Goal: Information Seeking & Learning: Check status

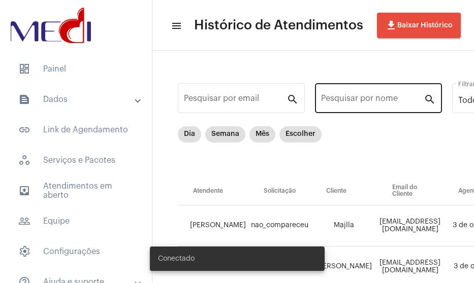
click at [349, 100] on input "Pesquisar por nome" at bounding box center [372, 100] width 103 height 9
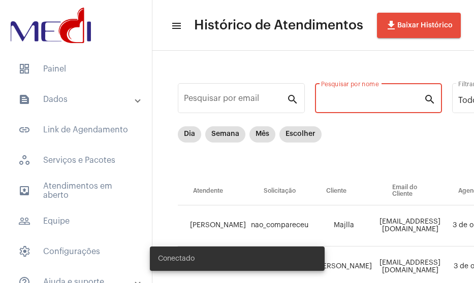
type input "i"
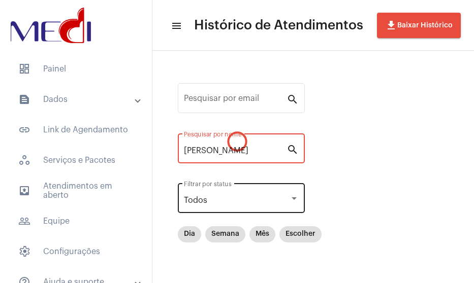
type input "[PERSON_NAME]"
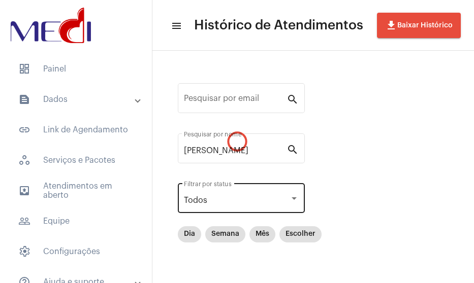
click at [298, 199] on div "Todos Filtrar por status" at bounding box center [241, 197] width 127 height 32
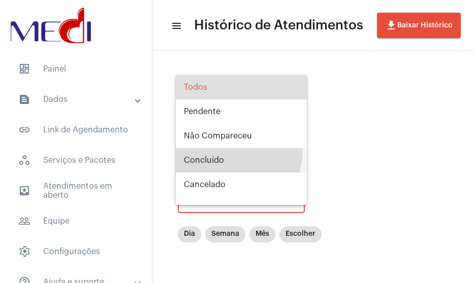
click at [219, 149] on span "Concluído" at bounding box center [241, 160] width 115 height 24
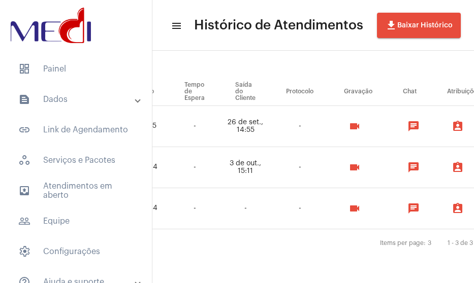
scroll to position [102, 647]
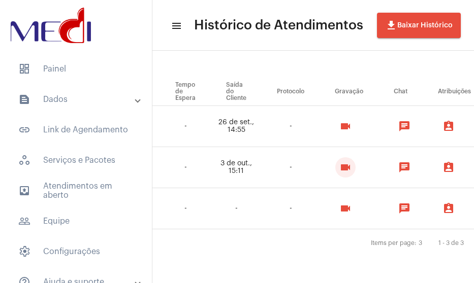
click at [351, 161] on mat-icon "videocam" at bounding box center [345, 167] width 12 height 12
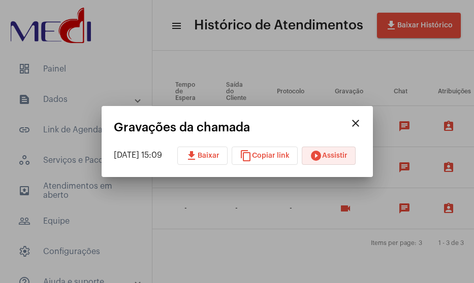
click at [355, 160] on button "play_circle_filled Assistir" at bounding box center [329, 156] width 54 height 18
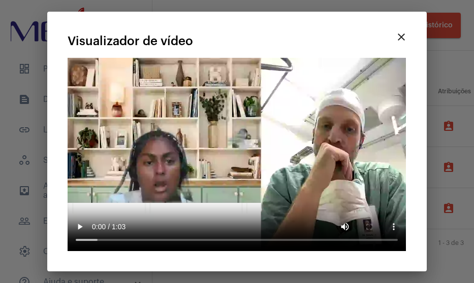
click at [385, 135] on video "Seu navegador não suporta a reprodução deste vídeo." at bounding box center [237, 154] width 338 height 193
click at [407, 43] on mat-icon "close" at bounding box center [401, 37] width 12 height 12
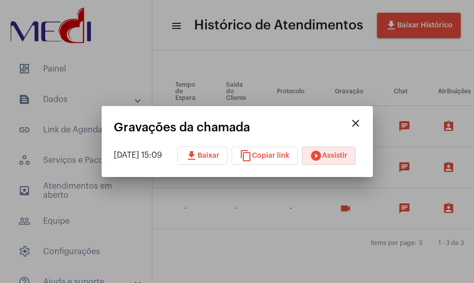
click at [361, 118] on mat-icon "close" at bounding box center [355, 123] width 12 height 12
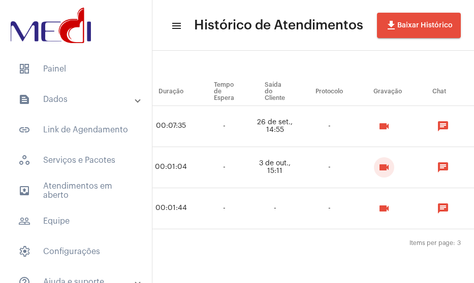
scroll to position [102, 620]
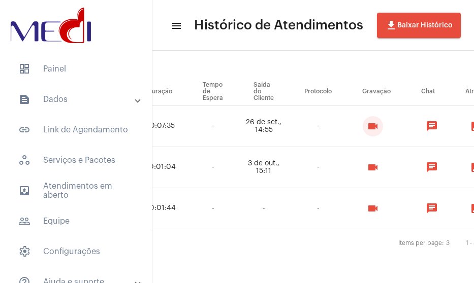
click at [379, 127] on mat-icon "videocam" at bounding box center [372, 126] width 12 height 12
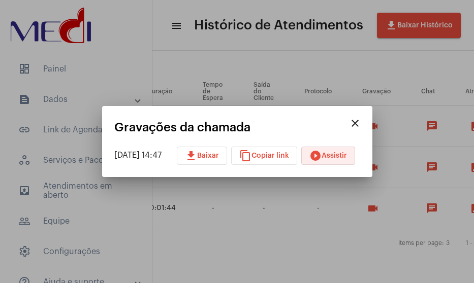
click at [321, 159] on mat-icon "play_circle_filled" at bounding box center [315, 156] width 12 height 12
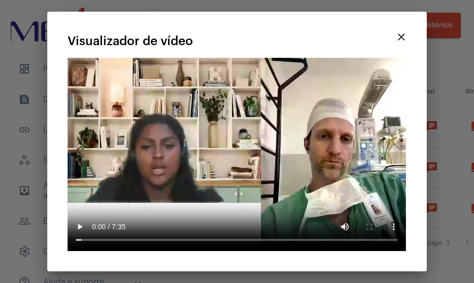
click at [395, 51] on div "close Visualizador de vídeo Seu navegador não suporta a reprodução deste vídeo." at bounding box center [236, 142] width 354 height 236
click at [401, 43] on mat-icon "close" at bounding box center [401, 37] width 12 height 12
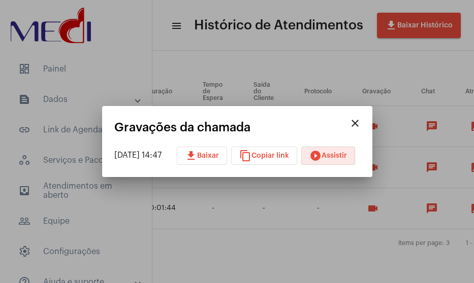
click at [241, 200] on div at bounding box center [237, 141] width 474 height 283
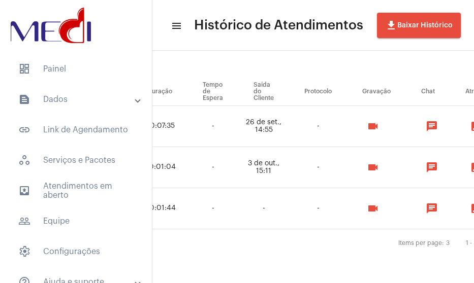
click at [379, 166] on mat-icon "videocam" at bounding box center [372, 167] width 12 height 12
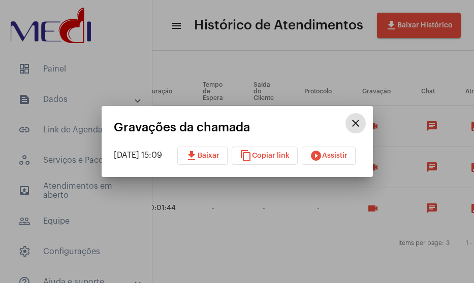
click at [220, 159] on button "download Baixar" at bounding box center [202, 156] width 50 height 18
click at [274, 154] on span "content_copy Copiar link" at bounding box center [265, 155] width 50 height 7
click at [322, 152] on mat-icon "play_circle_filled" at bounding box center [316, 156] width 12 height 12
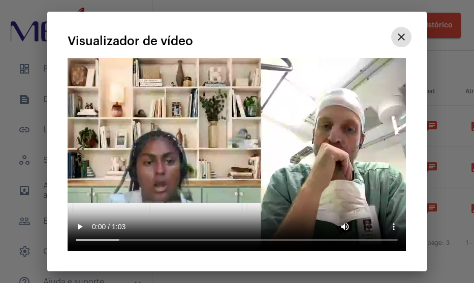
click at [394, 47] on button "close" at bounding box center [401, 37] width 20 height 20
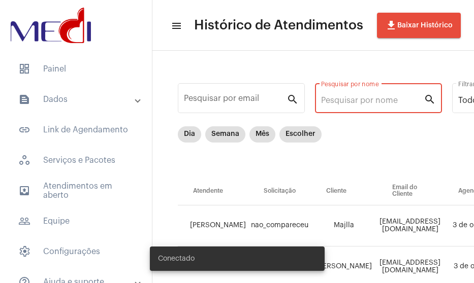
click at [354, 101] on input "Pesquisar por nome" at bounding box center [372, 100] width 103 height 9
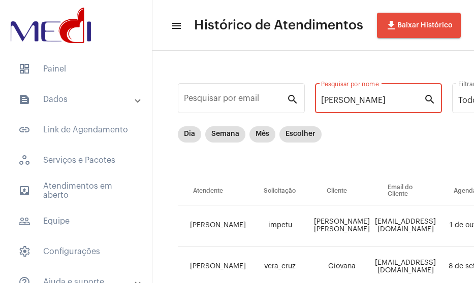
click at [359, 98] on input "[PERSON_NAME]" at bounding box center [372, 100] width 103 height 9
click at [347, 102] on input "[PERSON_NAME]" at bounding box center [372, 100] width 103 height 9
click at [360, 102] on input "[PERSON_NAME]" at bounding box center [372, 100] width 103 height 9
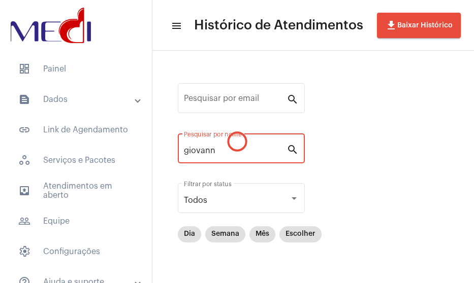
type input "[PERSON_NAME]"
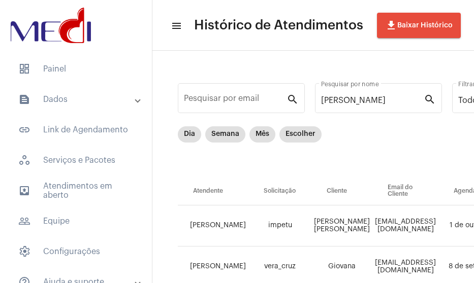
drag, startPoint x: 360, startPoint y: 102, endPoint x: 413, endPoint y: 153, distance: 73.9
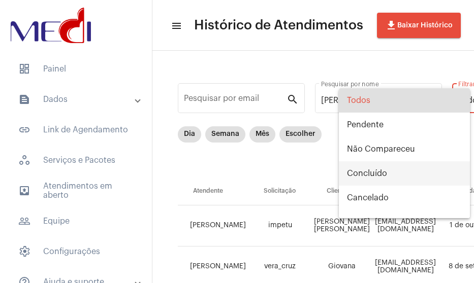
click at [388, 174] on span "Concluído" at bounding box center [404, 173] width 115 height 24
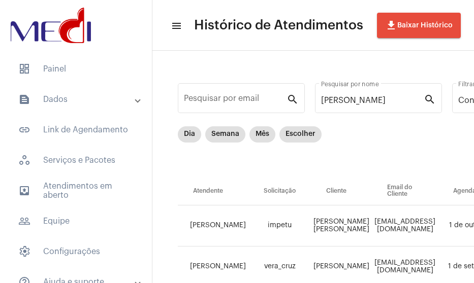
click at [295, 226] on td "impetu" at bounding box center [279, 226] width 62 height 41
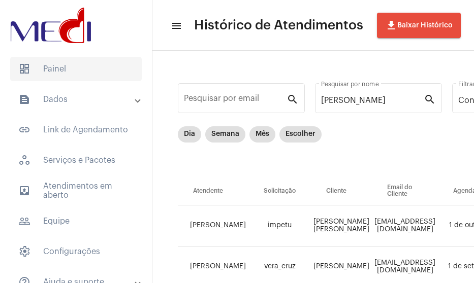
click at [59, 62] on span "dashboard Painel" at bounding box center [75, 69] width 131 height 24
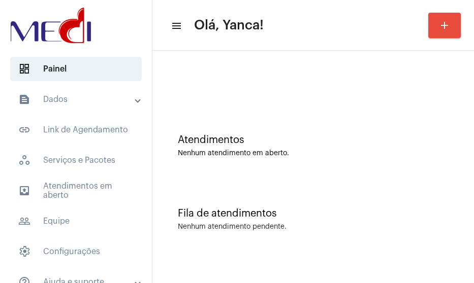
click at [89, 112] on mat-accordion "text_snippet_outlined Dados text_snippet_outlined Relatórios history_outlined H…" at bounding box center [76, 190] width 152 height 207
click at [89, 104] on mat-panel-title "text_snippet_outlined Dados" at bounding box center [76, 99] width 117 height 12
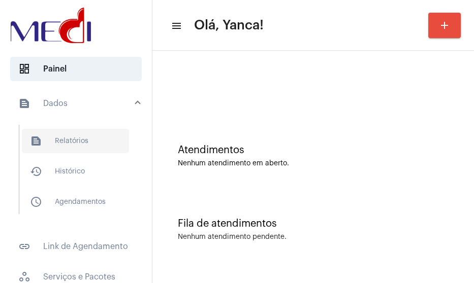
click at [72, 150] on span "text_snippet_outlined Relatórios" at bounding box center [75, 141] width 107 height 24
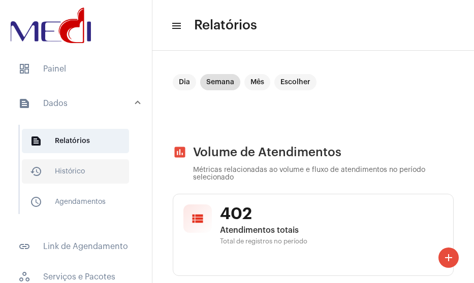
click at [67, 178] on span "history_outlined Histórico" at bounding box center [75, 171] width 107 height 24
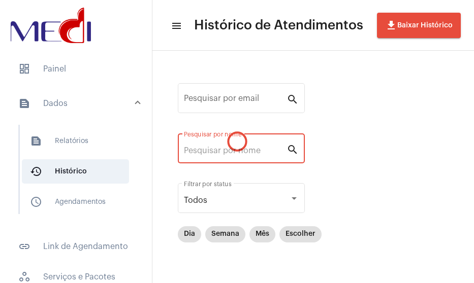
click at [220, 150] on input "Pesquisar por nome" at bounding box center [235, 150] width 103 height 9
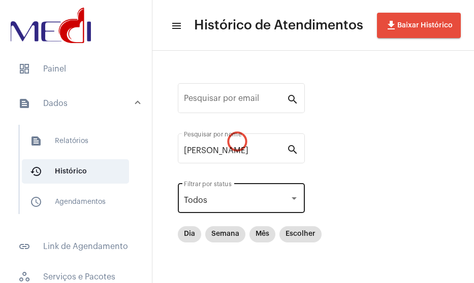
click at [231, 207] on div "Todos Filtrar por status" at bounding box center [241, 197] width 115 height 32
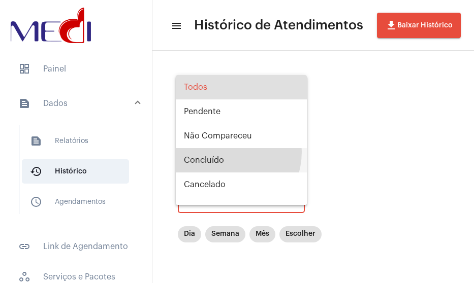
click at [220, 152] on span "Concluído" at bounding box center [241, 160] width 115 height 24
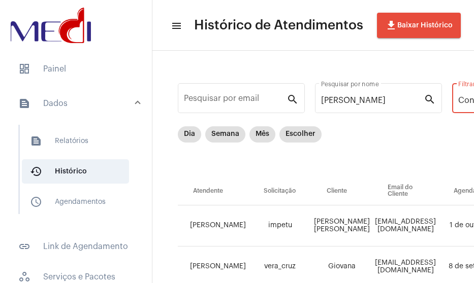
click at [370, 122] on div "giovanni Pesquisar por nome search" at bounding box center [378, 103] width 127 height 41
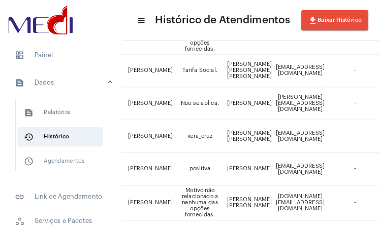
scroll to position [1066, 29]
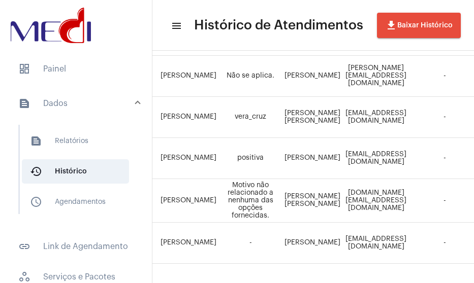
click at [293, 117] on td "Giovanni Nista Piccolo" at bounding box center [312, 117] width 61 height 41
click at [291, 121] on td "Giovanni Nista Piccolo" at bounding box center [312, 117] width 61 height 41
drag, startPoint x: 291, startPoint y: 121, endPoint x: 265, endPoint y: 108, distance: 28.4
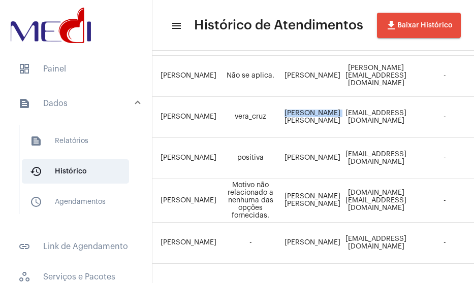
drag, startPoint x: 294, startPoint y: 122, endPoint x: 280, endPoint y: 109, distance: 19.7
click at [282, 109] on td "Giovanni Nista Piccolo" at bounding box center [312, 117] width 61 height 41
copy td "Giovanni Nista"
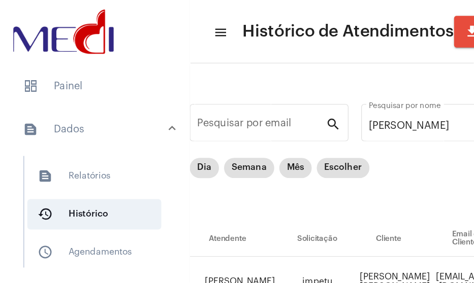
scroll to position [0, 26]
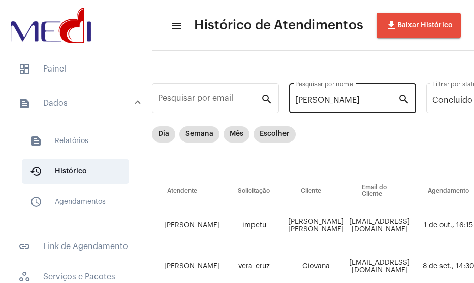
click at [363, 98] on input "giovanni" at bounding box center [346, 100] width 103 height 9
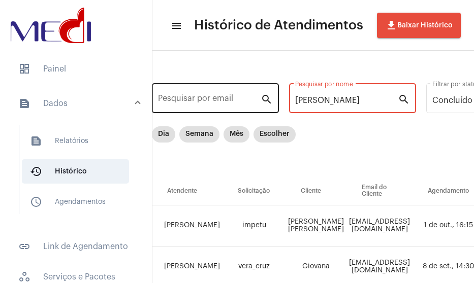
drag, startPoint x: 356, startPoint y: 103, endPoint x: 162, endPoint y: 103, distance: 193.9
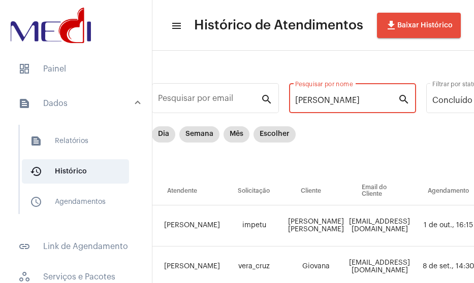
paste input "Giovanni Nista"
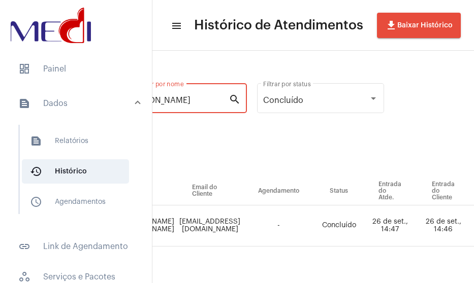
scroll to position [0, 193]
drag, startPoint x: 161, startPoint y: 101, endPoint x: 251, endPoint y: 93, distance: 90.2
click at [245, 96] on div "Giovanni Nista Pesquisar por nome search" at bounding box center [184, 97] width 127 height 32
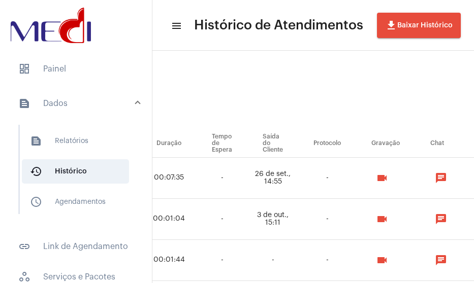
scroll to position [48, 724]
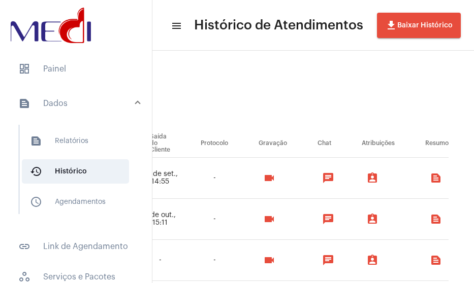
type input "Giovanni"
click at [275, 219] on mat-icon "videocam" at bounding box center [269, 219] width 12 height 12
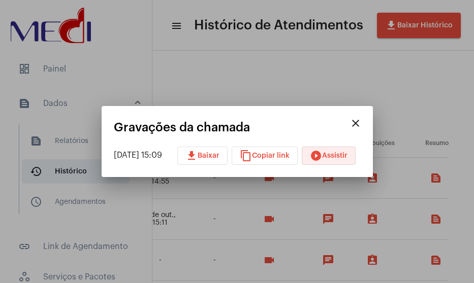
click at [313, 162] on button "play_circle_filled Assistir" at bounding box center [329, 156] width 54 height 18
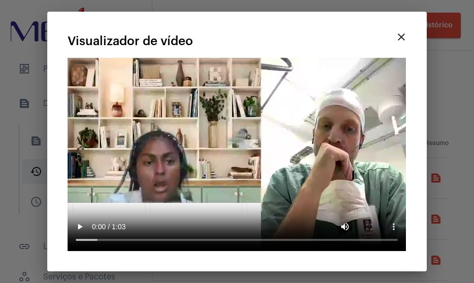
click at [358, 124] on video "Seu navegador não suporta a reprodução deste vídeo." at bounding box center [237, 154] width 338 height 193
click at [401, 43] on mat-icon "close" at bounding box center [401, 37] width 12 height 12
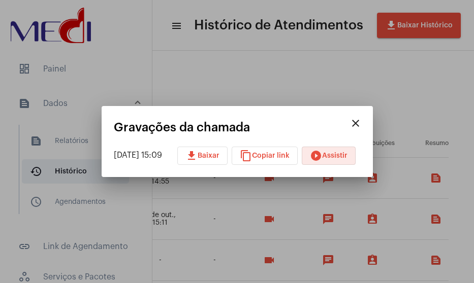
click at [361, 127] on mat-icon "close" at bounding box center [355, 123] width 12 height 12
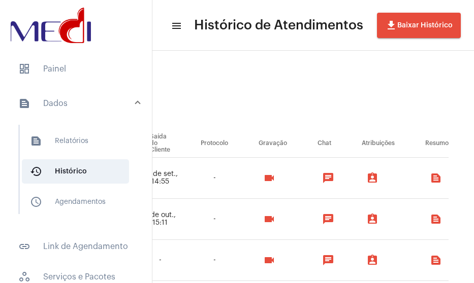
click at [115, 93] on mat-expansion-panel-header "text_snippet_outlined Dados" at bounding box center [79, 103] width 146 height 32
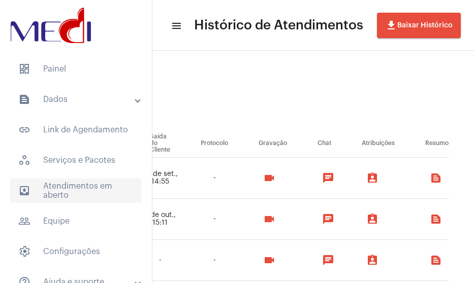
click at [109, 192] on span "outbox_outline Atendimentos em aberto" at bounding box center [75, 191] width 131 height 24
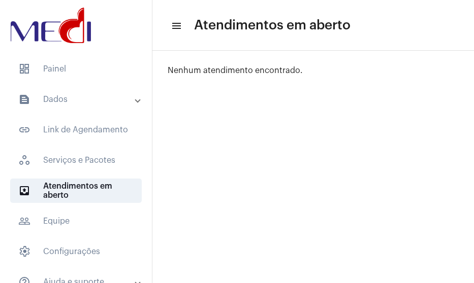
click at [77, 71] on span "dashboard Painel" at bounding box center [75, 69] width 131 height 24
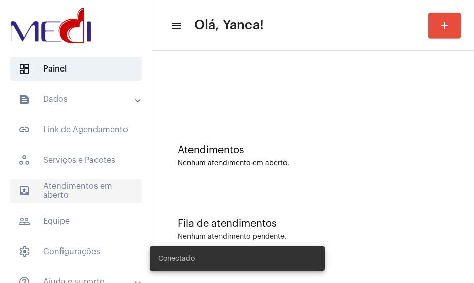
scroll to position [48, 0]
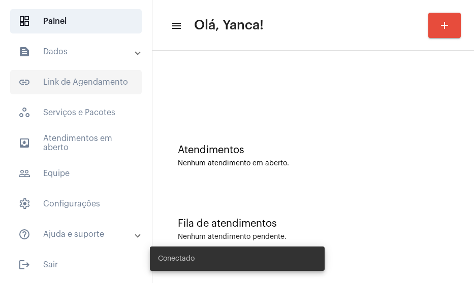
click at [81, 90] on span "link_outlined Link de Agendamento" at bounding box center [75, 82] width 131 height 24
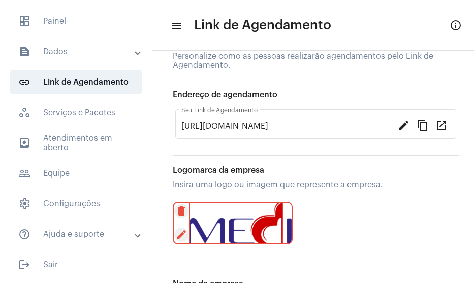
scroll to position [42, 0]
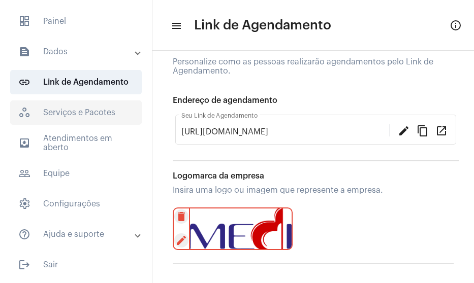
click at [66, 115] on span "workspaces_outlined Serviços e Pacotes" at bounding box center [75, 113] width 131 height 24
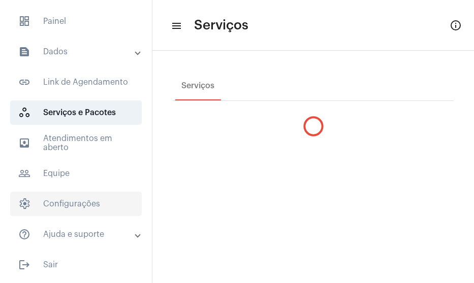
click at [83, 200] on span "settings Configurações" at bounding box center [75, 204] width 131 height 24
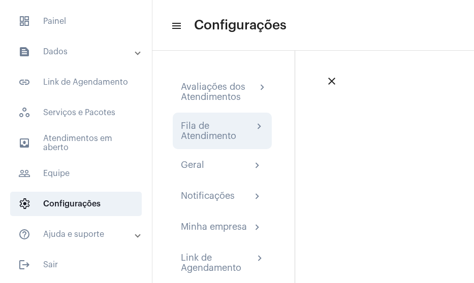
click at [214, 135] on div "Fila de Atendimento" at bounding box center [217, 131] width 73 height 20
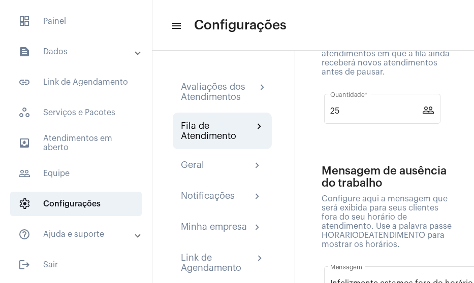
scroll to position [558, 0]
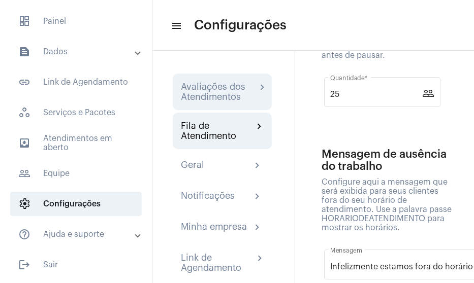
click at [230, 88] on div "Avaliações dos Atendimentos" at bounding box center [219, 92] width 76 height 20
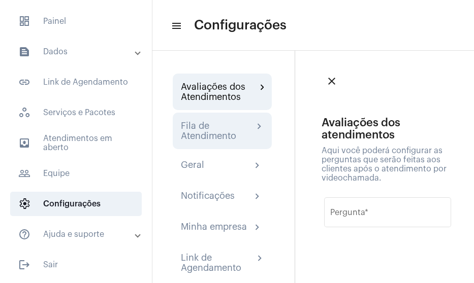
click at [246, 131] on div "Fila de Atendimento" at bounding box center [217, 131] width 73 height 20
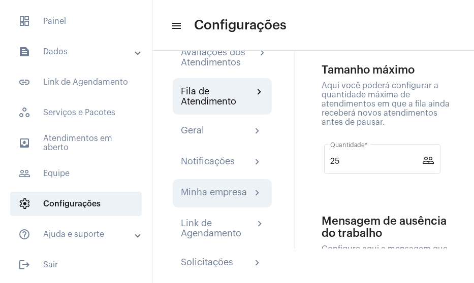
scroll to position [51, 0]
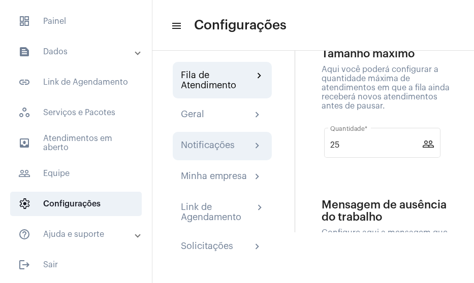
click at [228, 154] on div "Notificações chevron_right" at bounding box center [222, 146] width 99 height 28
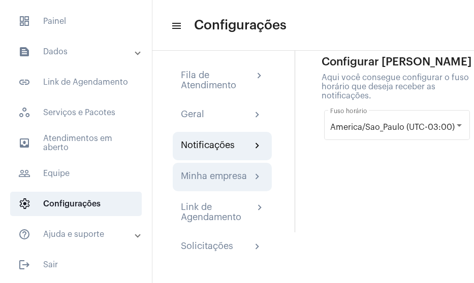
click at [225, 183] on div "Minha empresa" at bounding box center [214, 177] width 66 height 12
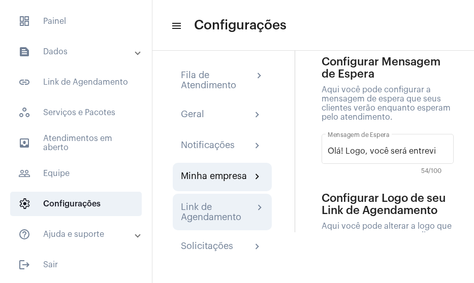
click at [205, 209] on div "Link de Agendamento" at bounding box center [217, 212] width 73 height 20
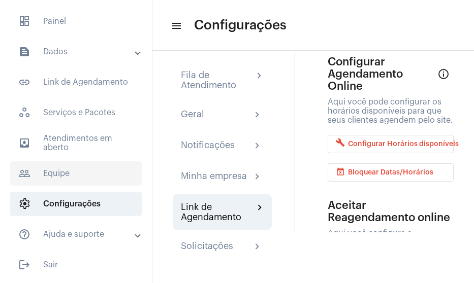
click at [73, 165] on span "people_outline Equipe" at bounding box center [75, 173] width 131 height 24
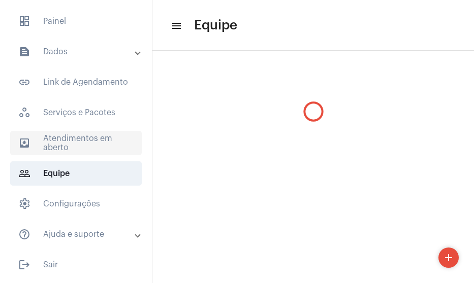
click at [80, 142] on span "outbox_outline Atendimentos em aberto" at bounding box center [75, 143] width 131 height 24
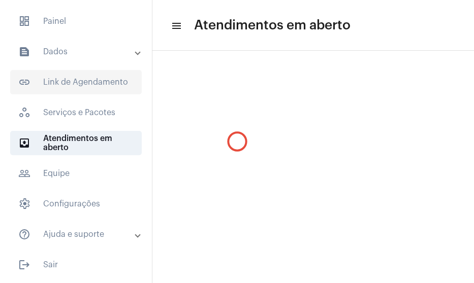
click at [68, 79] on span "link_outlined Link de Agendamento" at bounding box center [75, 82] width 131 height 24
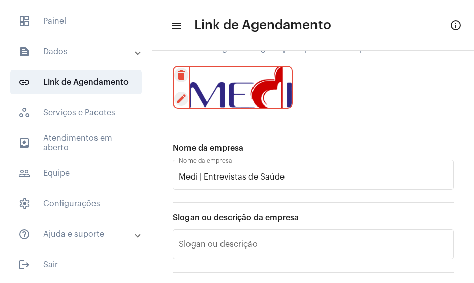
scroll to position [194, 0]
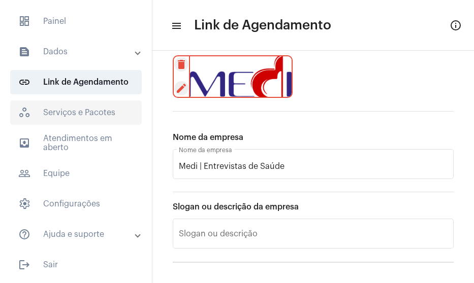
click at [70, 108] on span "workspaces_outlined Serviços e Pacotes" at bounding box center [75, 113] width 131 height 24
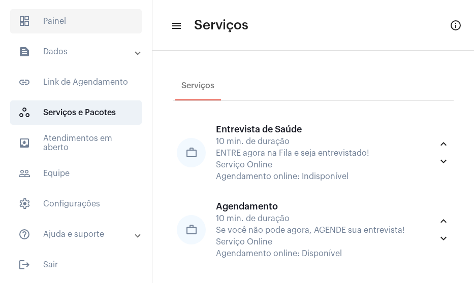
click at [64, 23] on span "dashboard Painel" at bounding box center [75, 21] width 131 height 24
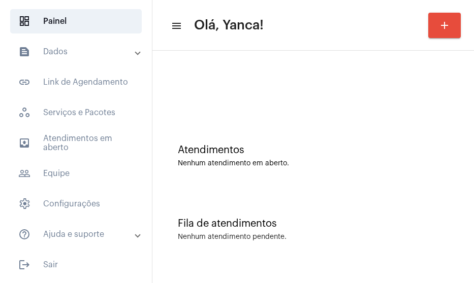
click at [65, 41] on mat-expansion-panel-header "text_snippet_outlined Dados" at bounding box center [79, 52] width 146 height 24
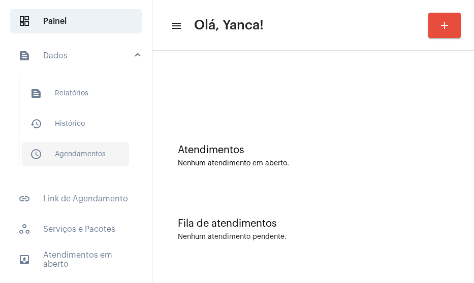
click at [95, 151] on span "schedule_outlined Agendamentos" at bounding box center [75, 154] width 107 height 24
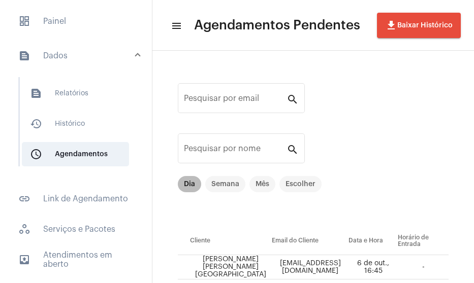
click at [184, 184] on mat-chip "Dia" at bounding box center [189, 184] width 23 height 16
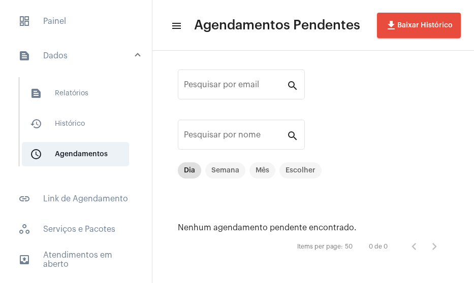
scroll to position [17, 0]
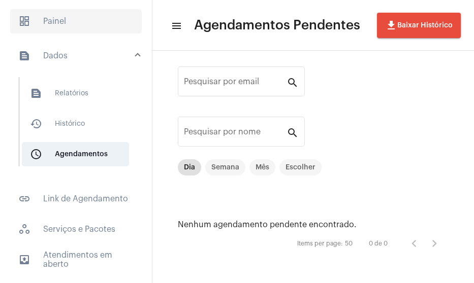
click at [76, 25] on span "dashboard Painel" at bounding box center [75, 21] width 131 height 24
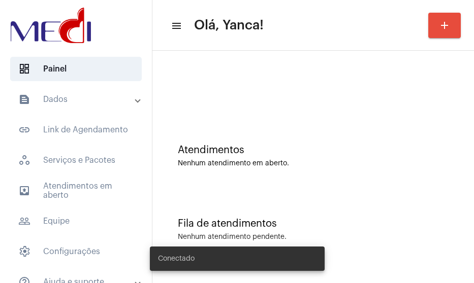
click at [66, 106] on mat-expansion-panel-header "text_snippet_outlined Dados" at bounding box center [79, 99] width 146 height 24
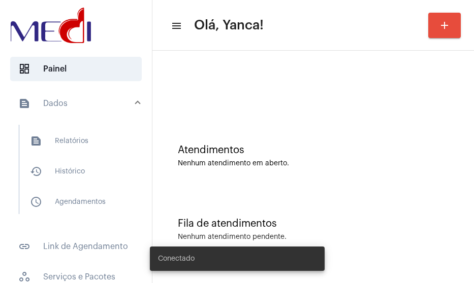
click at [66, 106] on mat-panel-title "text_snippet_outlined Dados" at bounding box center [76, 103] width 117 height 12
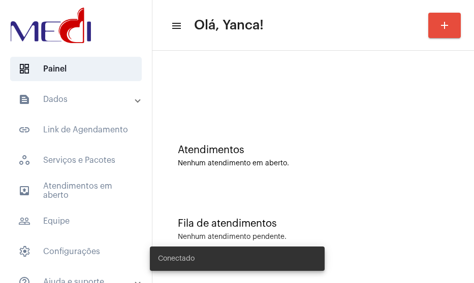
click at [66, 106] on mat-expansion-panel-header "text_snippet_outlined Dados" at bounding box center [79, 99] width 146 height 24
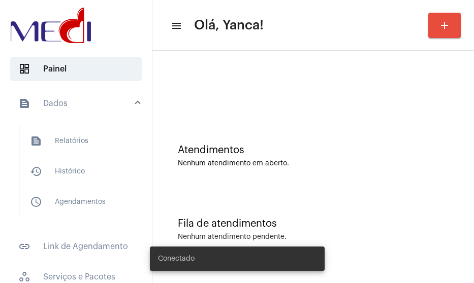
click at [75, 158] on mat-list "text_snippet_outlined Relatórios history_outlined Histórico schedule_outlined A…" at bounding box center [82, 169] width 127 height 89
click at [75, 164] on span "history_outlined Histórico" at bounding box center [75, 171] width 107 height 24
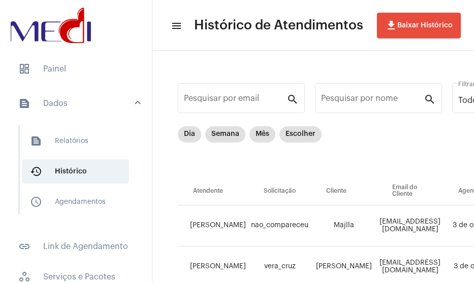
click at [184, 229] on td "[PERSON_NAME]" at bounding box center [213, 226] width 71 height 41
click at [184, 138] on mat-chip "Dia" at bounding box center [189, 134] width 23 height 16
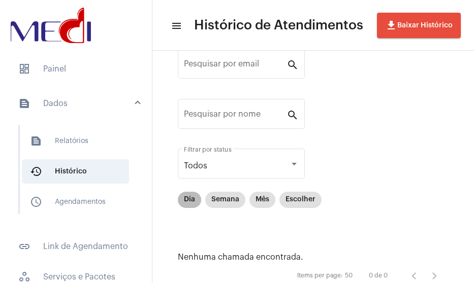
scroll to position [67, 0]
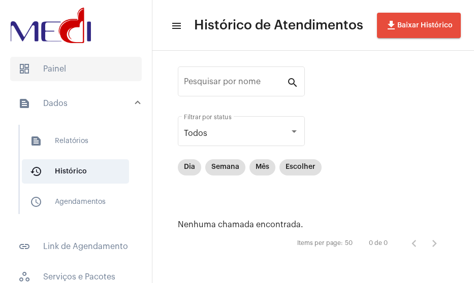
click at [37, 63] on span "dashboard Painel" at bounding box center [75, 69] width 131 height 24
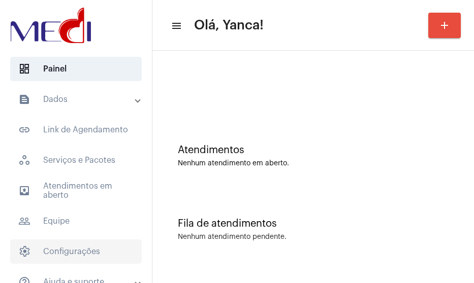
click at [64, 244] on span "settings Configurações" at bounding box center [75, 252] width 131 height 24
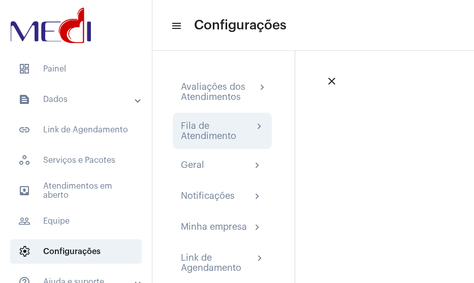
click at [215, 136] on div "Fila de Atendimento" at bounding box center [217, 131] width 73 height 20
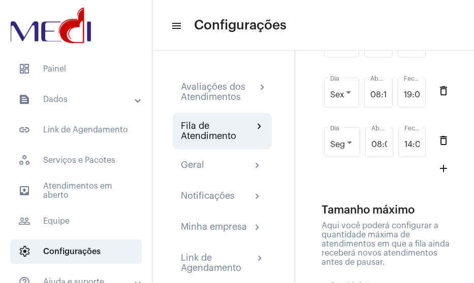
scroll to position [355, 0]
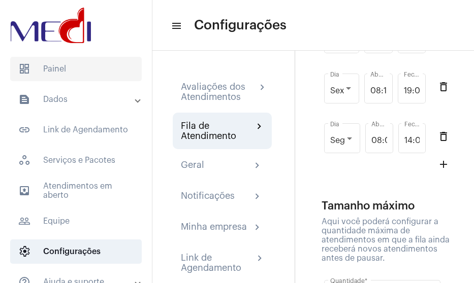
click at [95, 74] on span "dashboard Painel" at bounding box center [75, 69] width 131 height 24
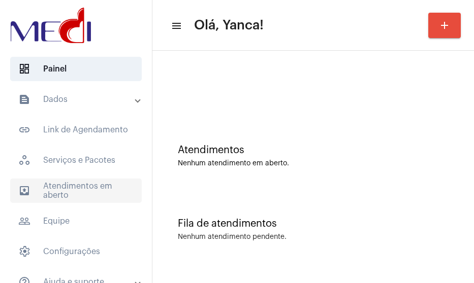
click at [57, 196] on span "outbox_outline Atendimentos em aberto" at bounding box center [75, 191] width 131 height 24
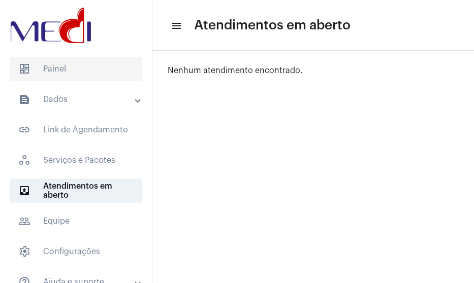
click at [90, 62] on span "dashboard Painel" at bounding box center [75, 69] width 131 height 24
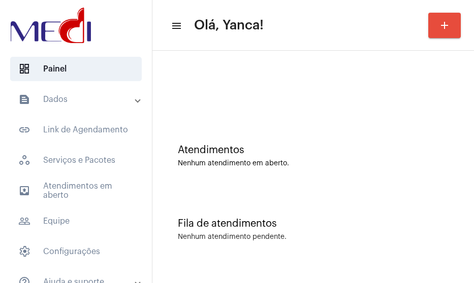
click at [95, 107] on mat-expansion-panel-header "text_snippet_outlined Dados" at bounding box center [79, 99] width 146 height 24
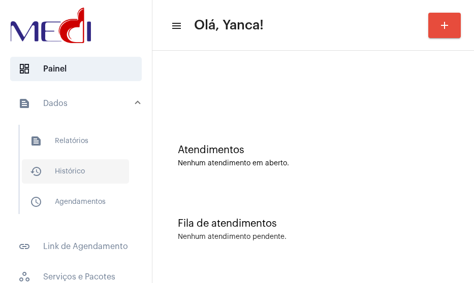
click at [73, 183] on span "history_outlined Histórico" at bounding box center [75, 171] width 107 height 24
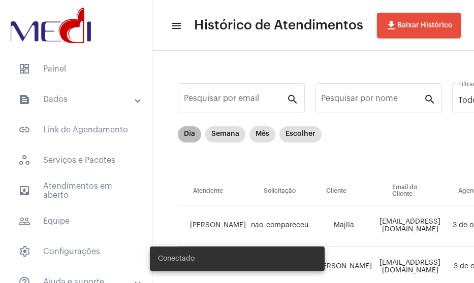
click at [187, 137] on mat-chip "Dia" at bounding box center [189, 134] width 23 height 16
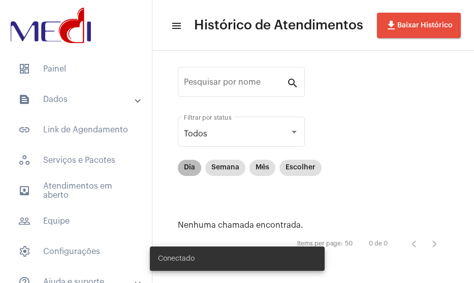
scroll to position [67, 0]
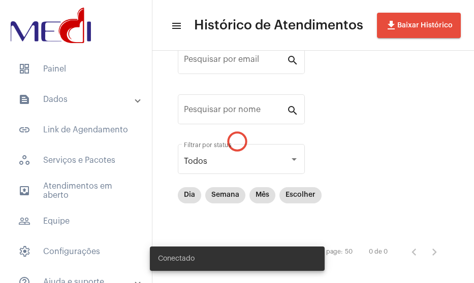
scroll to position [48, 0]
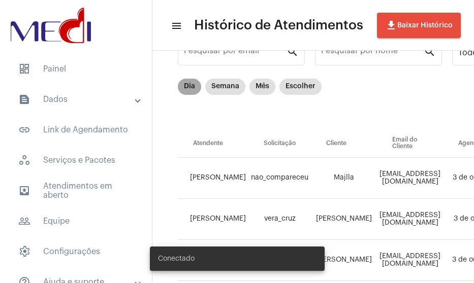
click at [187, 83] on mat-chip "Dia" at bounding box center [189, 87] width 23 height 16
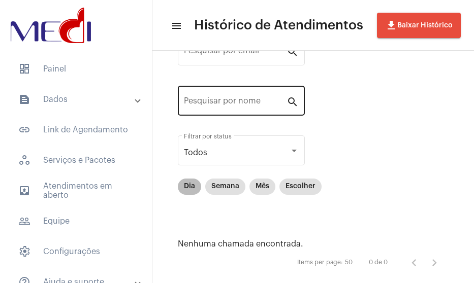
scroll to position [67, 0]
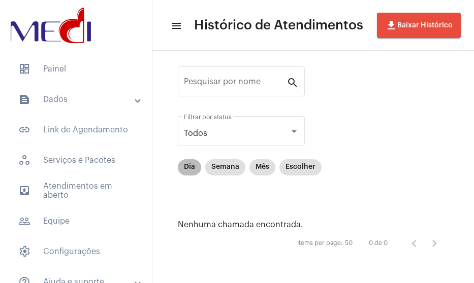
click at [185, 162] on mat-chip "Dia" at bounding box center [189, 167] width 23 height 16
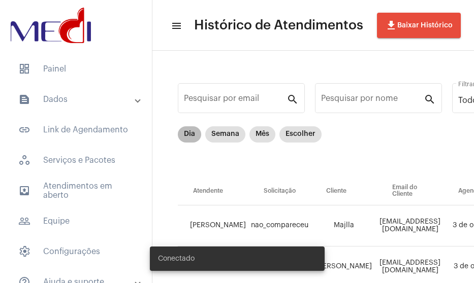
click at [187, 131] on mat-chip "Dia" at bounding box center [189, 134] width 23 height 16
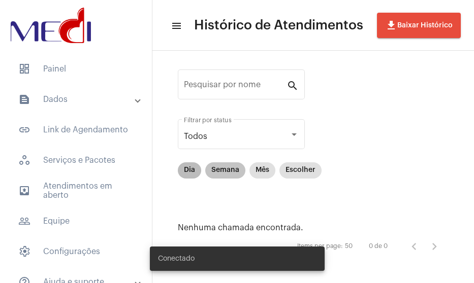
scroll to position [67, 0]
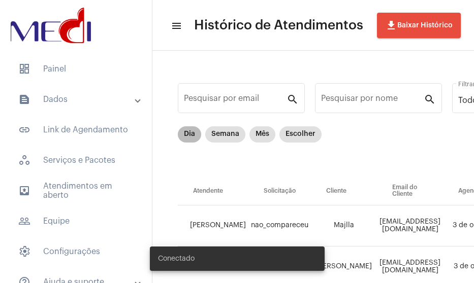
click at [194, 141] on mat-chip "Dia" at bounding box center [189, 134] width 23 height 16
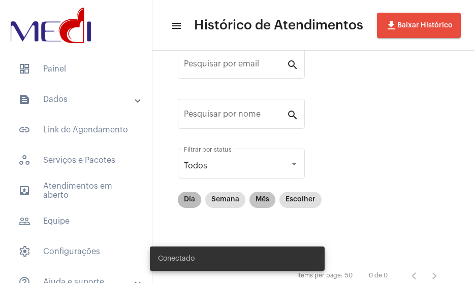
scroll to position [67, 0]
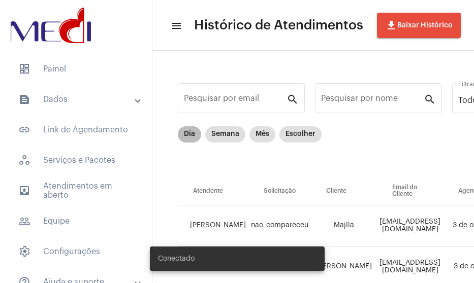
click at [190, 133] on mat-chip "Dia" at bounding box center [189, 134] width 23 height 16
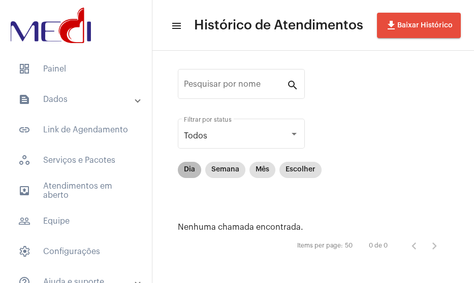
scroll to position [67, 0]
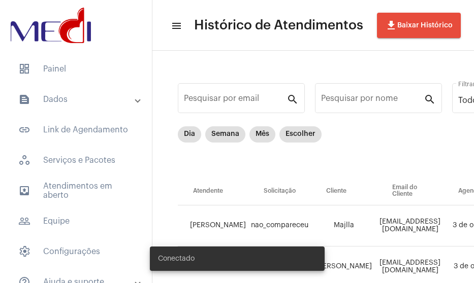
click at [189, 230] on td "[PERSON_NAME]" at bounding box center [213, 226] width 71 height 41
click at [185, 135] on mat-chip "Dia" at bounding box center [189, 134] width 23 height 16
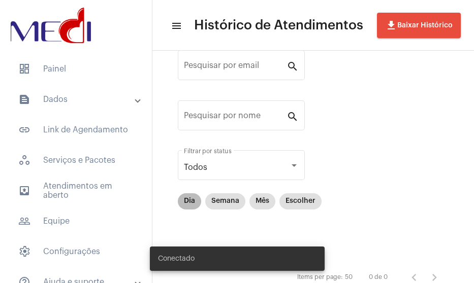
scroll to position [67, 0]
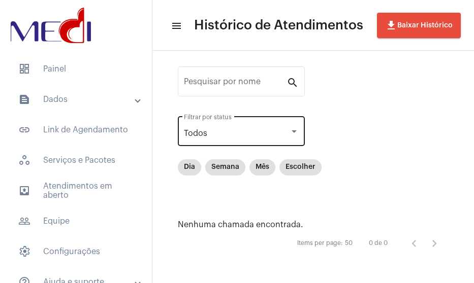
click at [220, 127] on div "Todos Filtrar por status" at bounding box center [241, 130] width 115 height 32
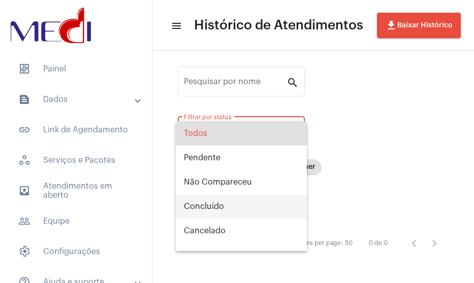
click at [212, 214] on span "Concluído" at bounding box center [241, 206] width 115 height 24
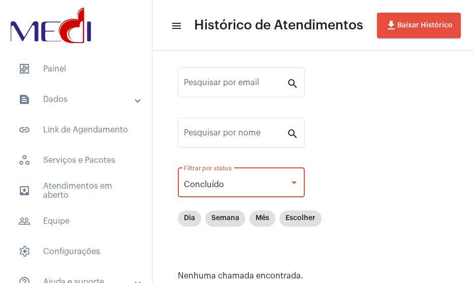
scroll to position [0, 0]
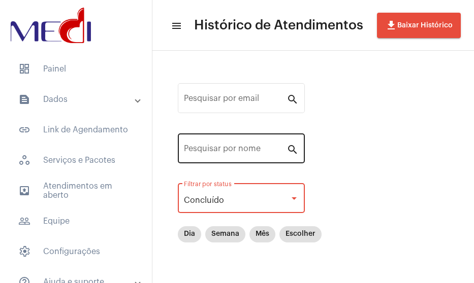
click at [218, 156] on div "Pesquisar por nome" at bounding box center [235, 147] width 103 height 32
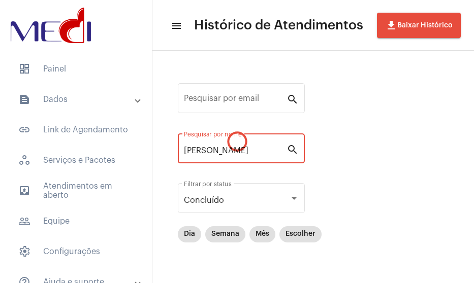
type input "[PERSON_NAME]"
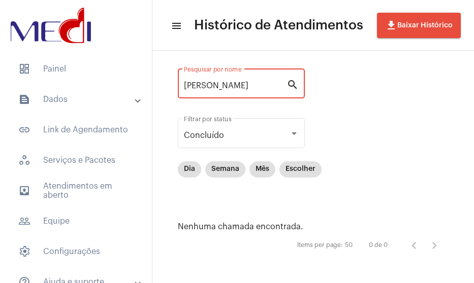
scroll to position [67, 0]
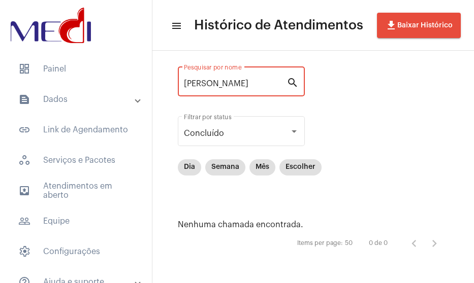
click at [68, 110] on mat-expansion-panel-header "text_snippet_outlined Dados" at bounding box center [79, 99] width 146 height 24
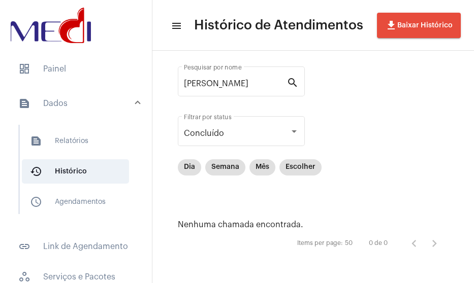
click at [80, 156] on mat-list "text_snippet_outlined Relatórios history_outlined Histórico schedule_outlined A…" at bounding box center [82, 169] width 127 height 89
click at [221, 169] on mat-chip "Semana" at bounding box center [225, 167] width 40 height 16
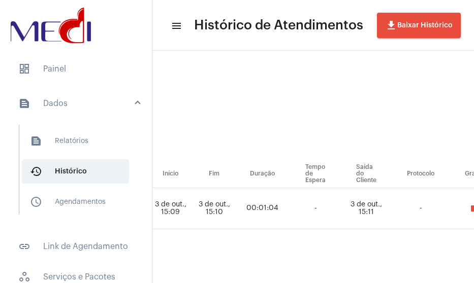
scroll to position [25, 529]
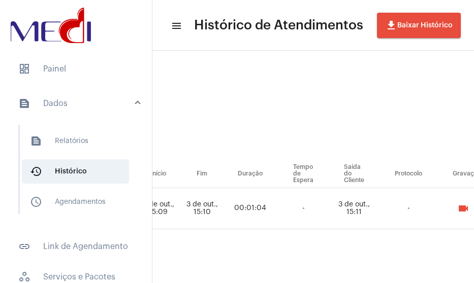
drag, startPoint x: 383, startPoint y: 269, endPoint x: 393, endPoint y: 261, distance: 13.0
click at [390, 265] on mat-sidenav-content "menu Histórico de Atendimentos file_download Baixar Histórico Pesquisar por ema…" at bounding box center [312, 141] width 321 height 283
click at [458, 204] on mat-icon "videocam" at bounding box center [463, 209] width 12 height 12
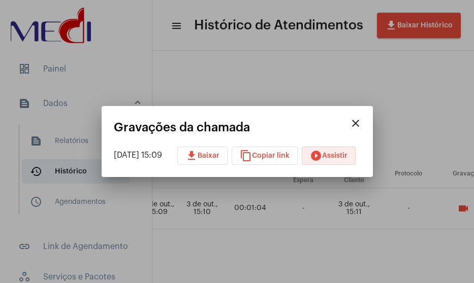
click at [337, 158] on span "play_circle_filled Assistir" at bounding box center [329, 155] width 38 height 7
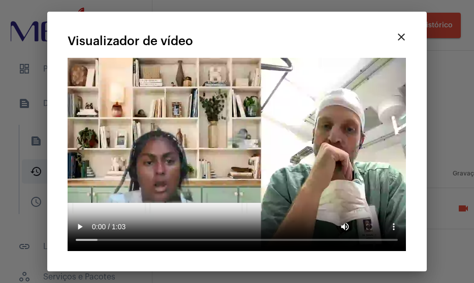
click at [80, 151] on video "Seu navegador não suporta a reprodução deste vídeo." at bounding box center [237, 154] width 338 height 193
click at [401, 43] on mat-icon "close" at bounding box center [401, 37] width 12 height 12
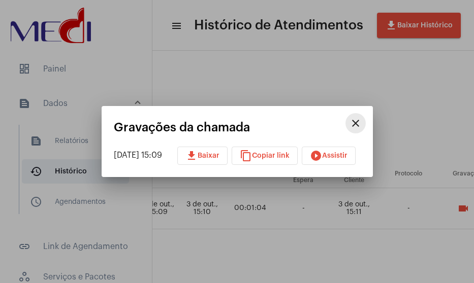
click at [361, 122] on mat-icon "close" at bounding box center [355, 123] width 12 height 12
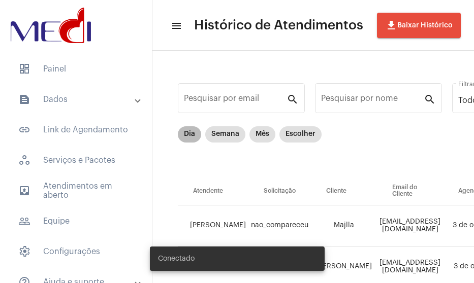
click at [187, 134] on mat-chip "Dia" at bounding box center [189, 134] width 23 height 16
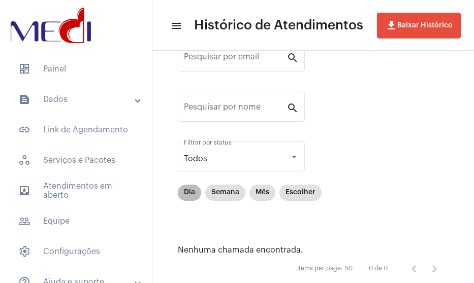
scroll to position [67, 0]
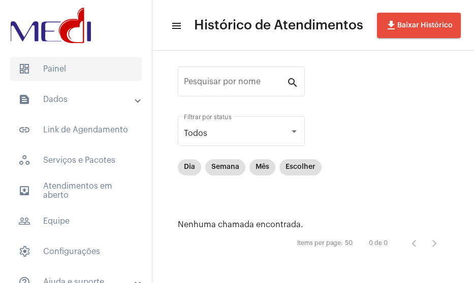
click at [90, 61] on span "dashboard Painel" at bounding box center [75, 69] width 131 height 24
